Goal: Obtain resource: Download file/media

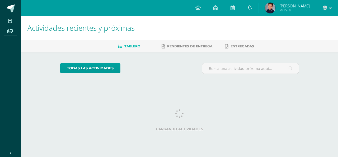
click at [252, 9] on icon at bounding box center [250, 7] width 4 height 5
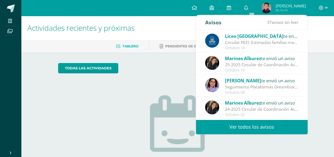
click at [256, 65] on div "25-2025 Circular de Coordinación Académica: Buenos días estimadas familias mari…" at bounding box center [261, 64] width 73 height 6
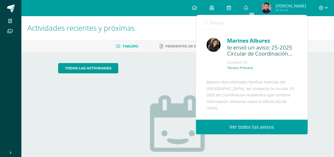
click at [207, 23] on link "Avisos" at bounding box center [214, 22] width 19 height 15
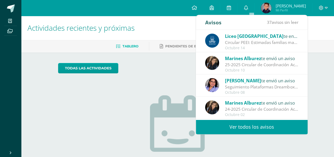
click at [244, 39] on div "Circular PEEI: Estimadas familias maristas nos complace compartir con ustedes q…" at bounding box center [261, 42] width 73 height 6
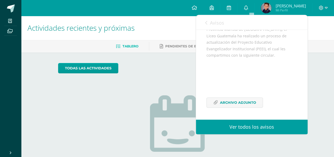
scroll to position [78, 0]
click at [229, 102] on span "Archivo Adjunto" at bounding box center [238, 102] width 36 height 10
click at [238, 103] on span "Archivo Adjunto" at bounding box center [238, 102] width 36 height 10
